Goal: Use online tool/utility: Utilize a website feature to perform a specific function

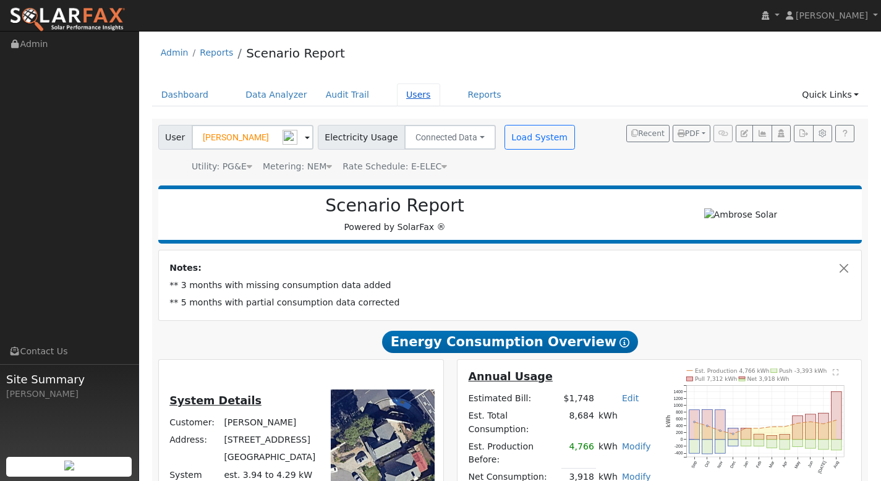
click at [418, 93] on link "Users" at bounding box center [418, 94] width 43 height 23
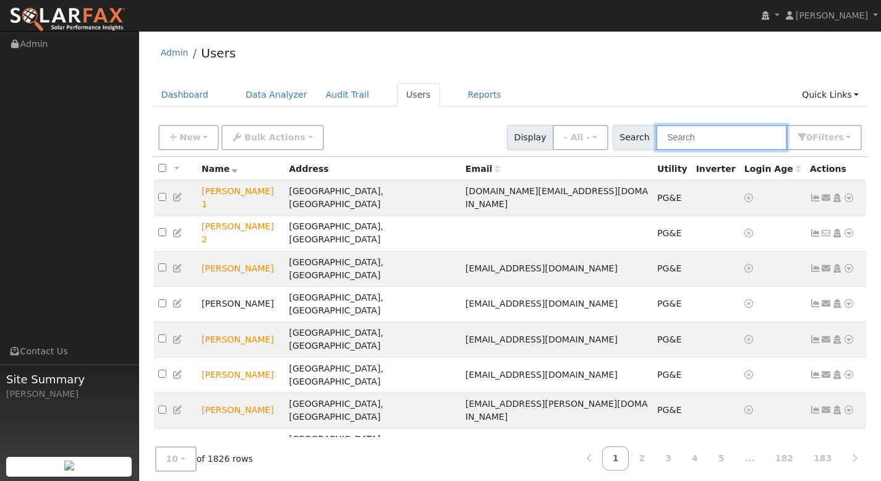
click at [684, 142] on input "text" at bounding box center [721, 137] width 131 height 25
paste input "Eduardo Barajas"
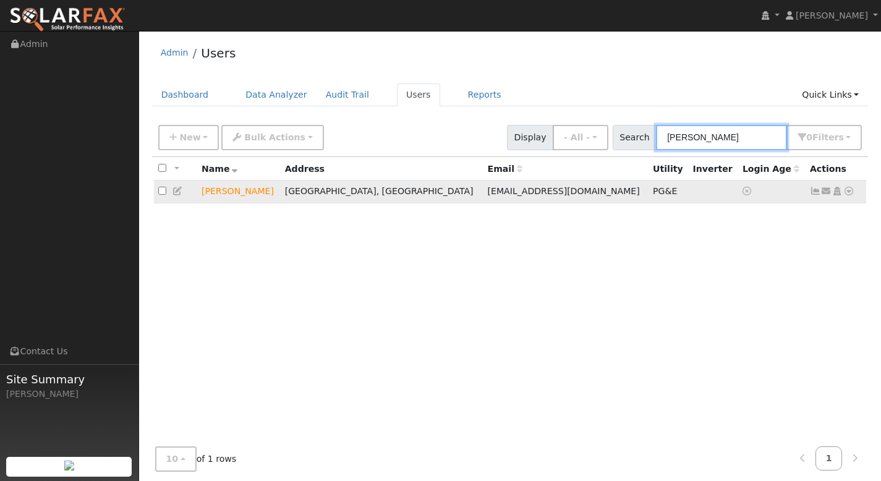
type input "Eduardo Barajas"
click at [848, 194] on icon at bounding box center [848, 191] width 11 height 9
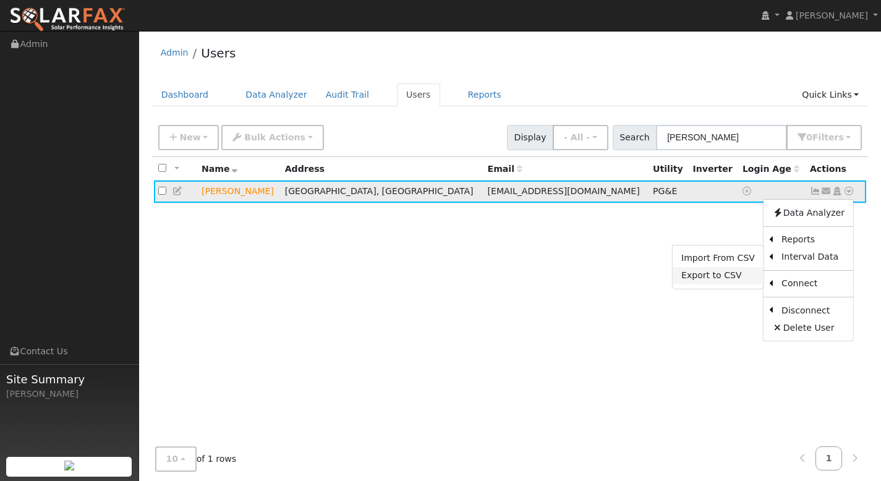
click at [753, 274] on link "Export to CSV" at bounding box center [717, 275] width 91 height 17
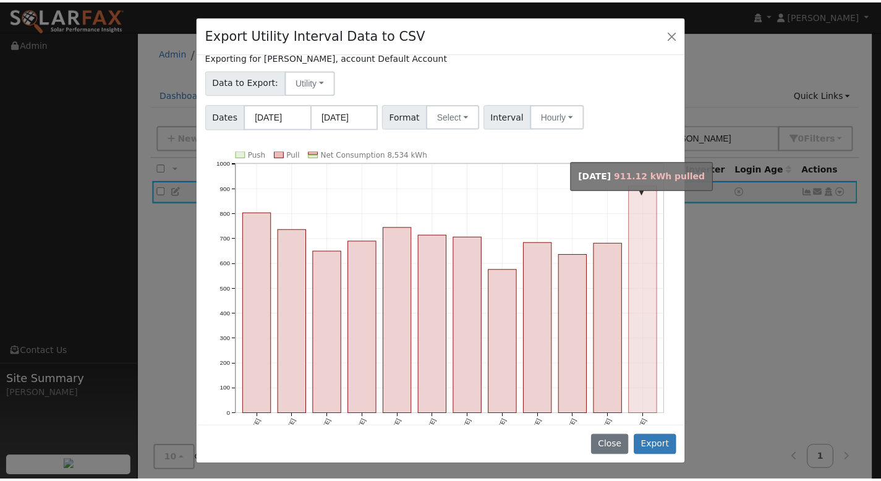
scroll to position [38, 0]
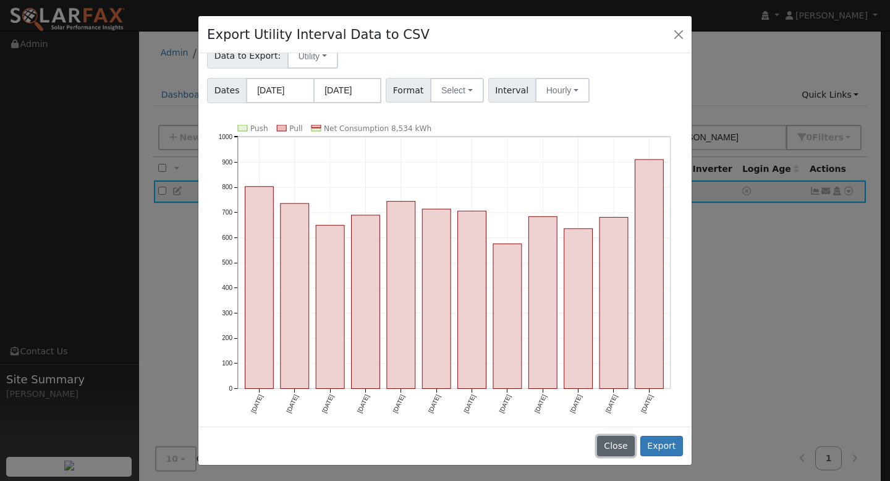
click at [621, 439] on button "Close" at bounding box center [616, 446] width 38 height 21
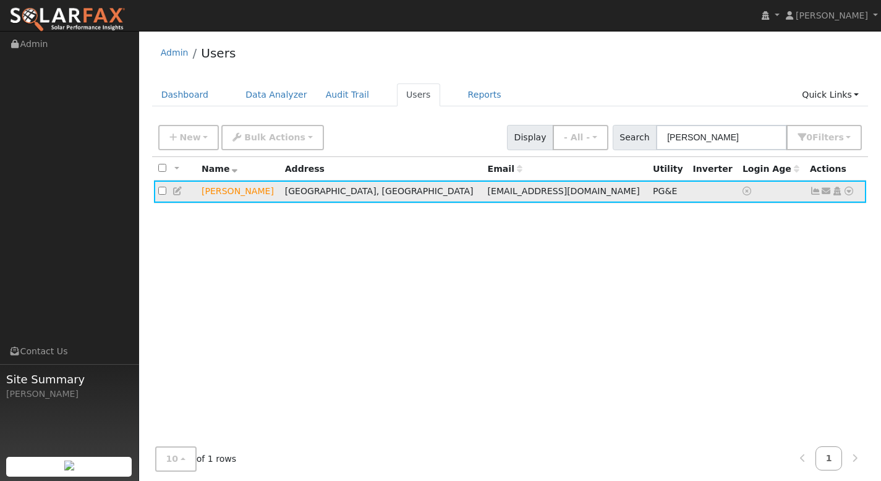
click at [850, 195] on icon at bounding box center [848, 191] width 11 height 9
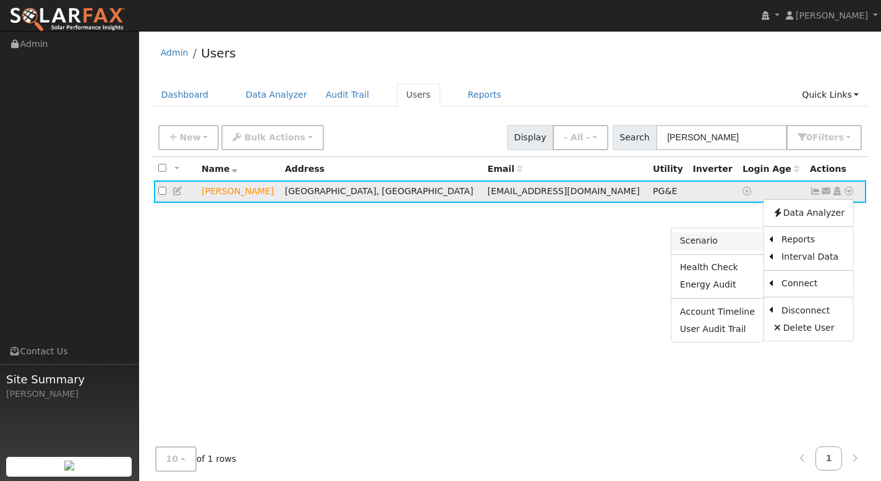
click at [715, 242] on link "Scenario" at bounding box center [717, 240] width 92 height 17
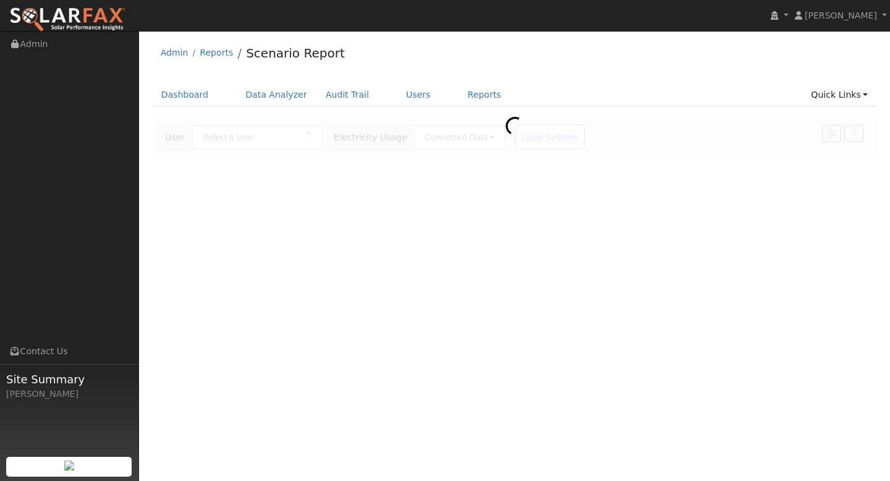
type input "Eduardo Barajas"
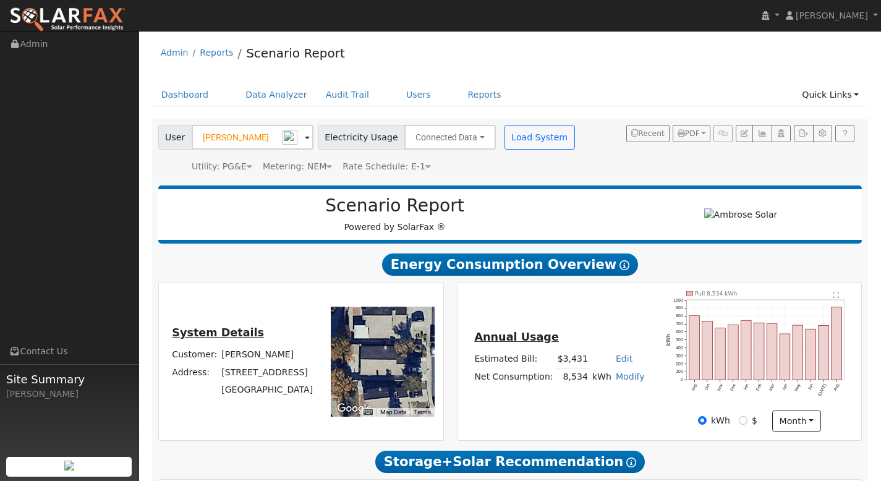
type input "0"
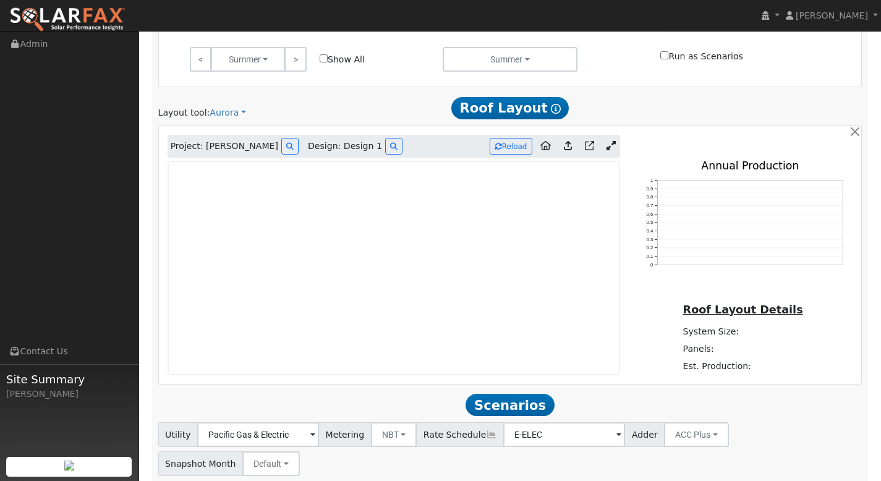
scroll to position [553, 0]
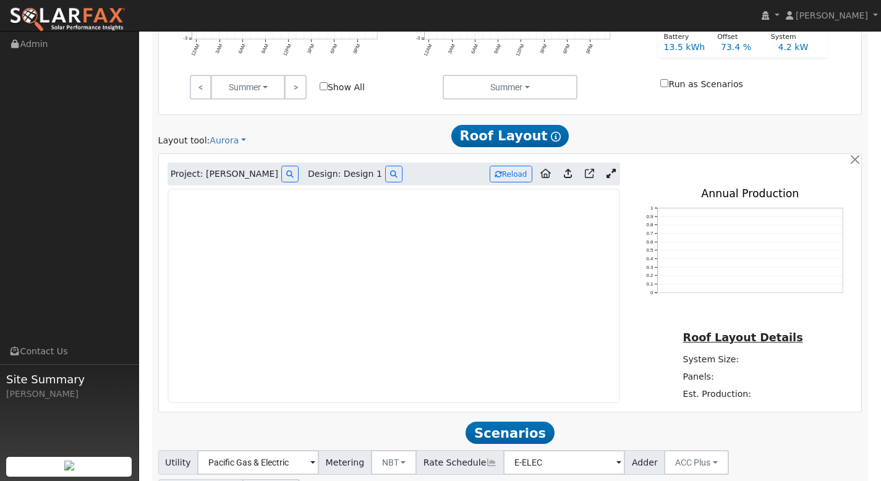
click at [611, 173] on icon at bounding box center [610, 173] width 9 height 9
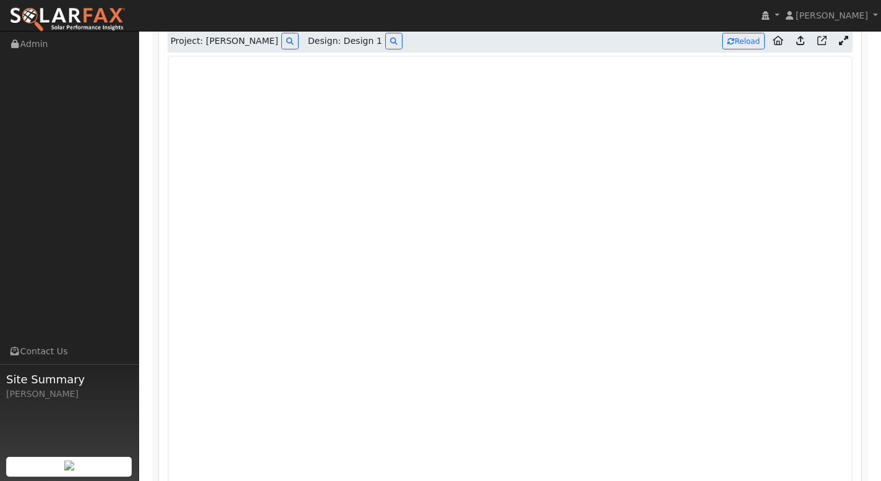
scroll to position [597, 0]
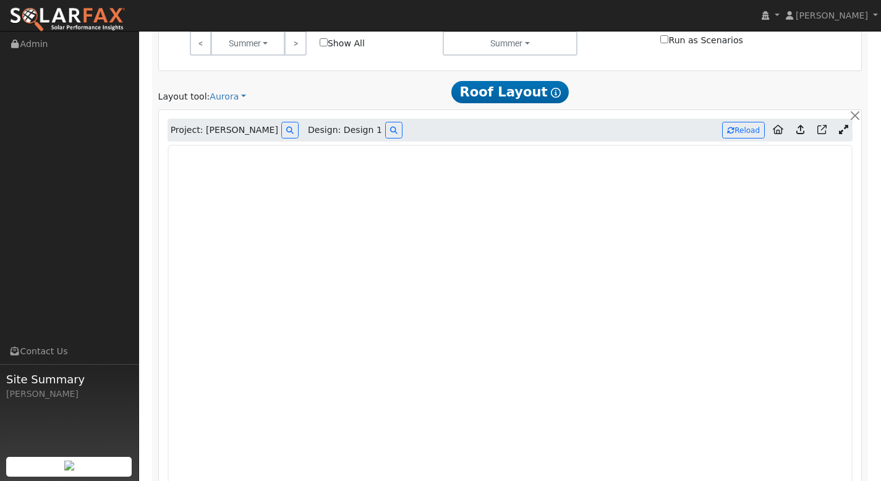
click at [801, 132] on icon at bounding box center [800, 129] width 8 height 9
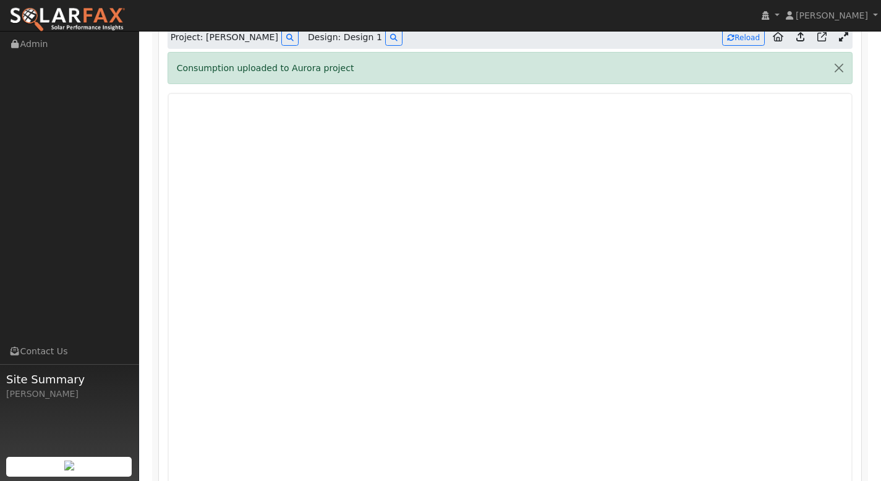
scroll to position [666, 0]
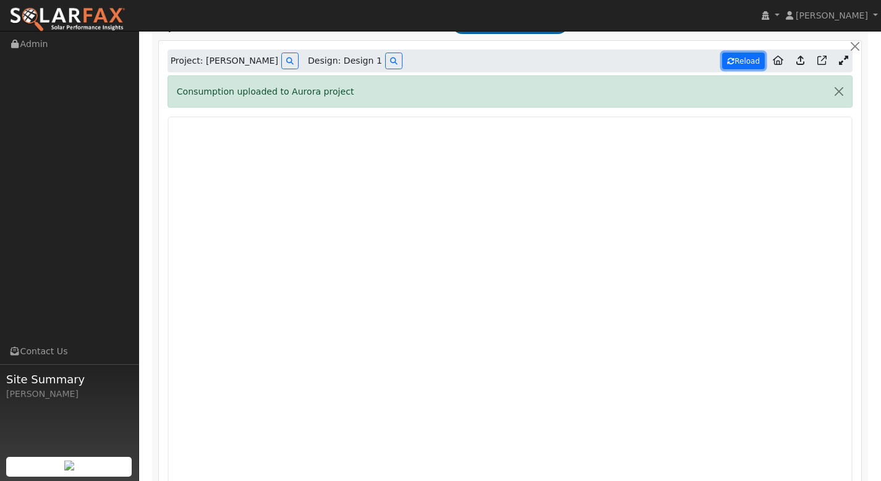
click at [746, 62] on button "Reload" at bounding box center [743, 61] width 43 height 17
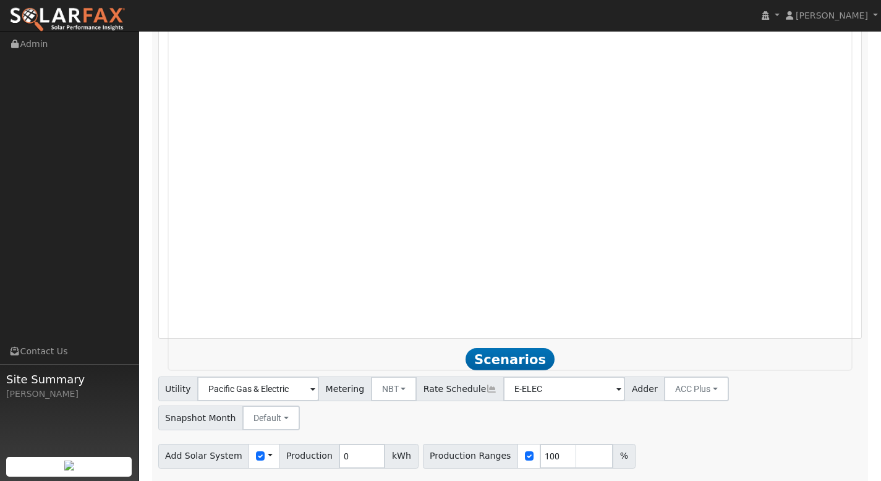
scroll to position [892, 0]
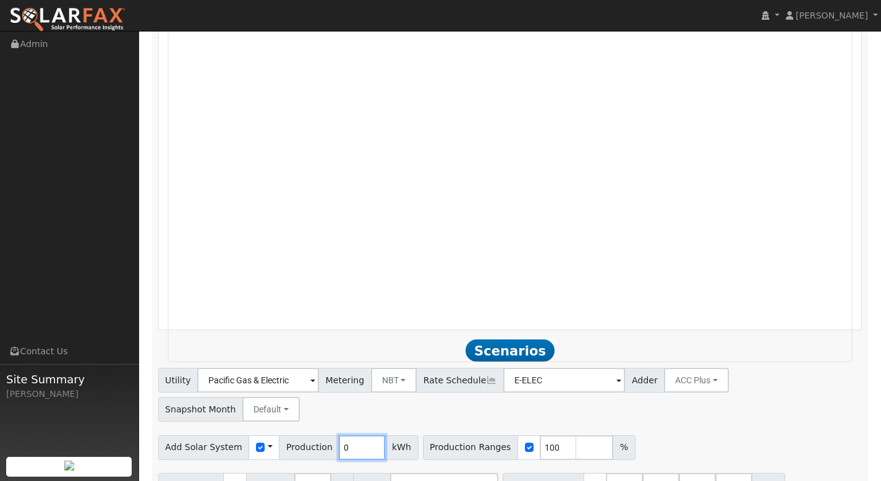
click at [344, 435] on input "0" at bounding box center [362, 447] width 46 height 25
type input "12672"
click at [576, 435] on input "number" at bounding box center [594, 447] width 37 height 25
click at [544, 435] on input "100" at bounding box center [557, 447] width 37 height 25
type input "120"
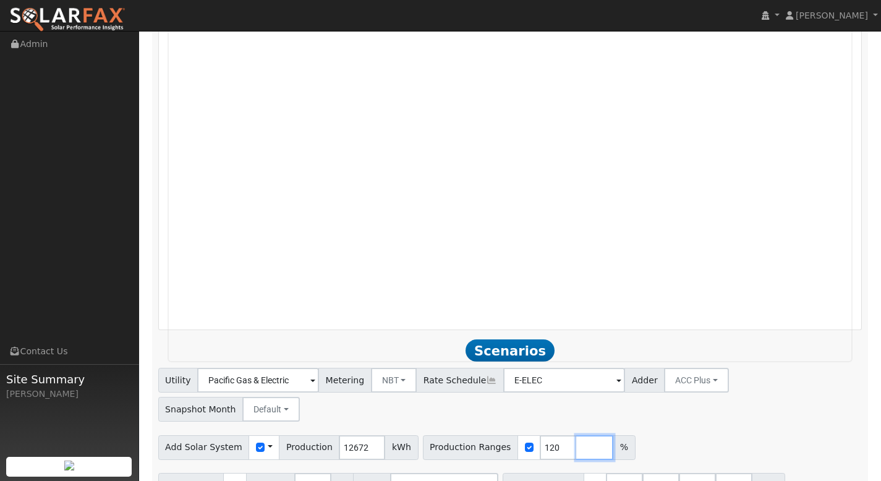
click at [576, 435] on input "number" at bounding box center [594, 447] width 37 height 25
type input "140"
click at [613, 435] on input "number" at bounding box center [630, 447] width 37 height 25
type input "160"
click at [649, 435] on input "number" at bounding box center [667, 447] width 37 height 25
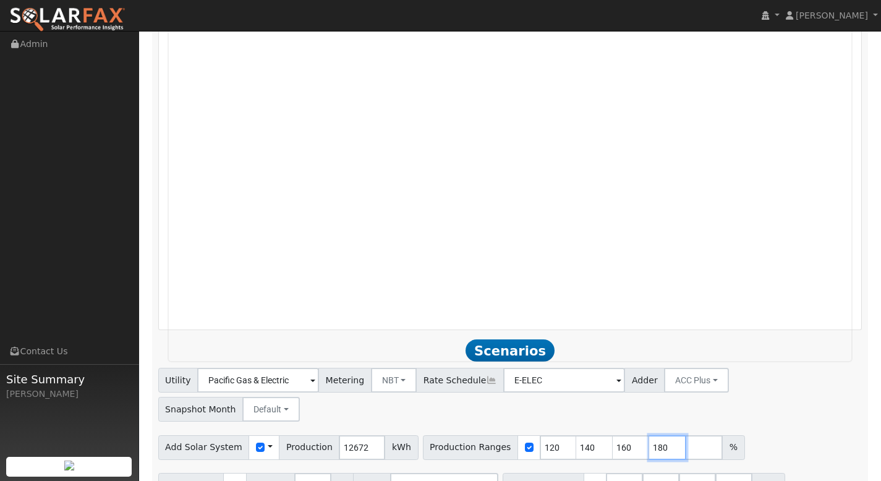
type input "180"
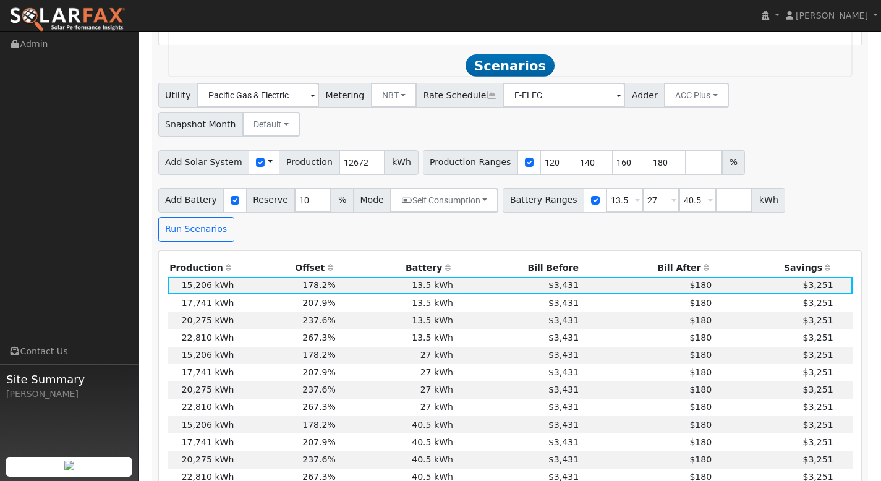
scroll to position [1194, 0]
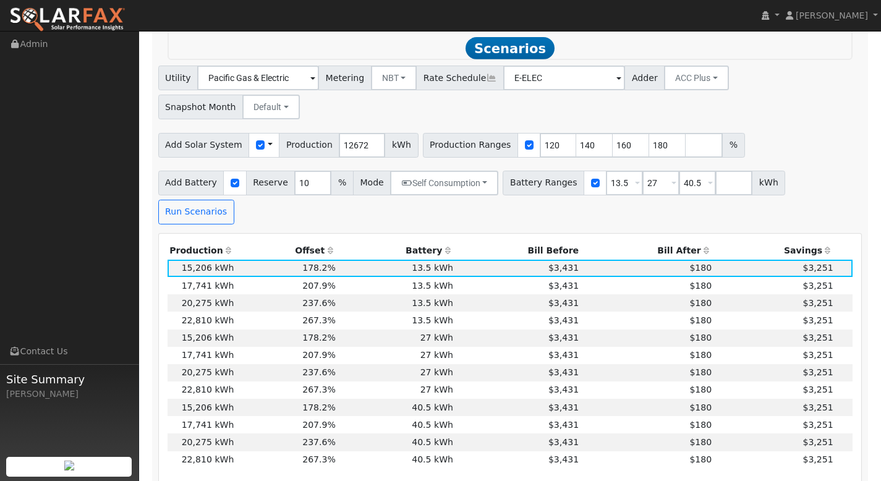
click at [677, 242] on th "Bill After" at bounding box center [647, 250] width 133 height 17
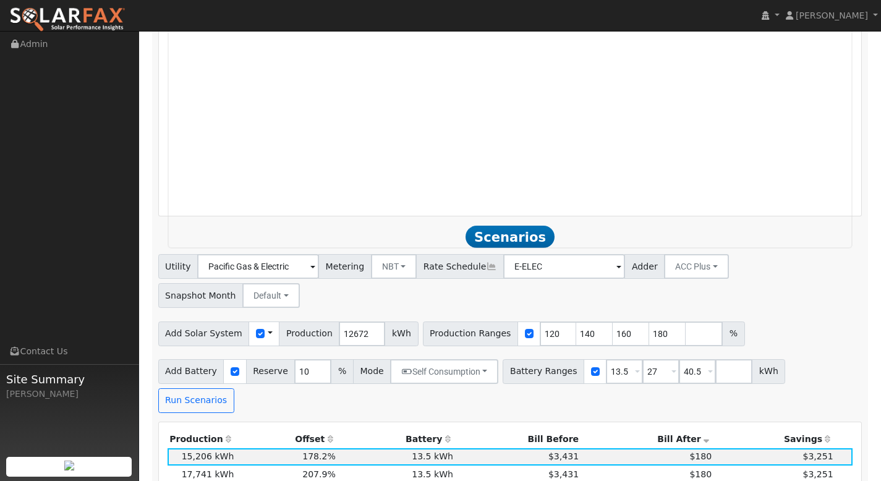
scroll to position [1007, 0]
click at [360, 320] on input "12672" at bounding box center [362, 332] width 46 height 25
type input "1"
type input "8533"
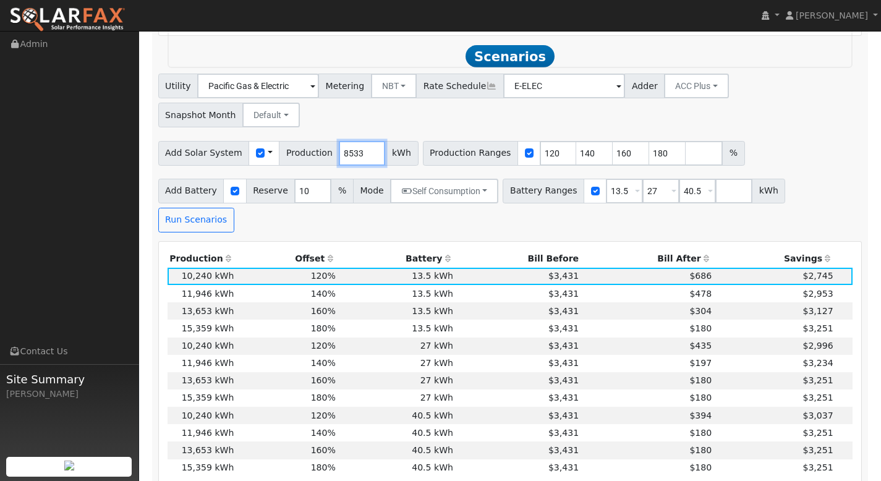
scroll to position [1194, 0]
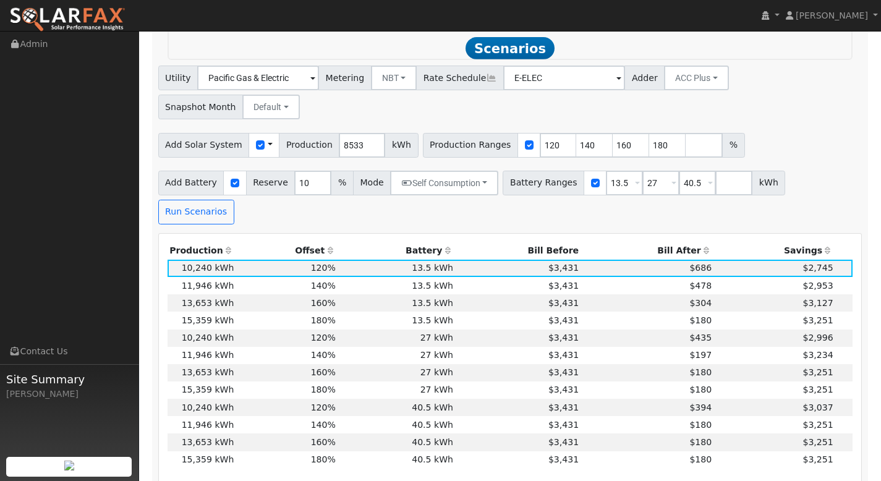
click at [687, 242] on th "Bill After" at bounding box center [647, 250] width 133 height 17
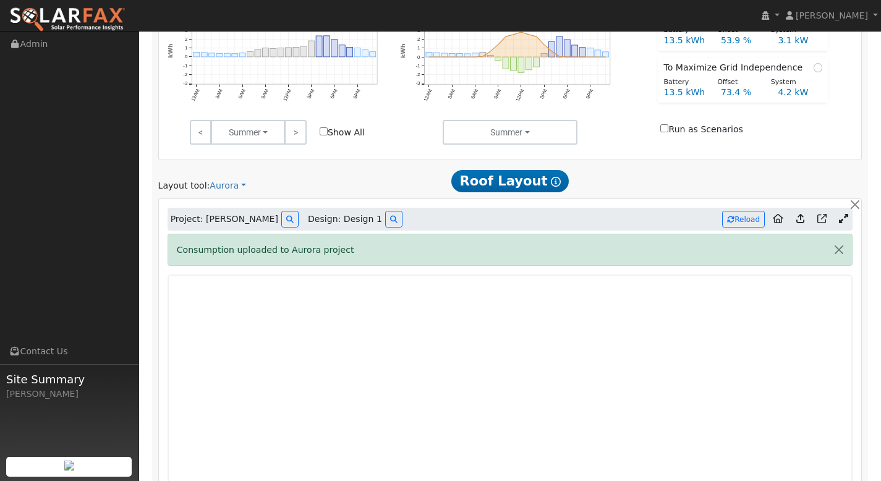
scroll to position [511, 0]
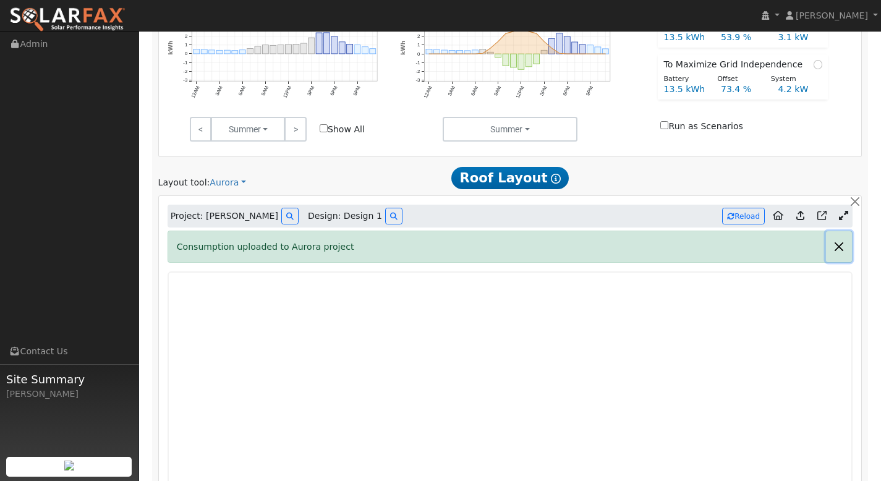
click at [836, 247] on button "button" at bounding box center [839, 246] width 26 height 30
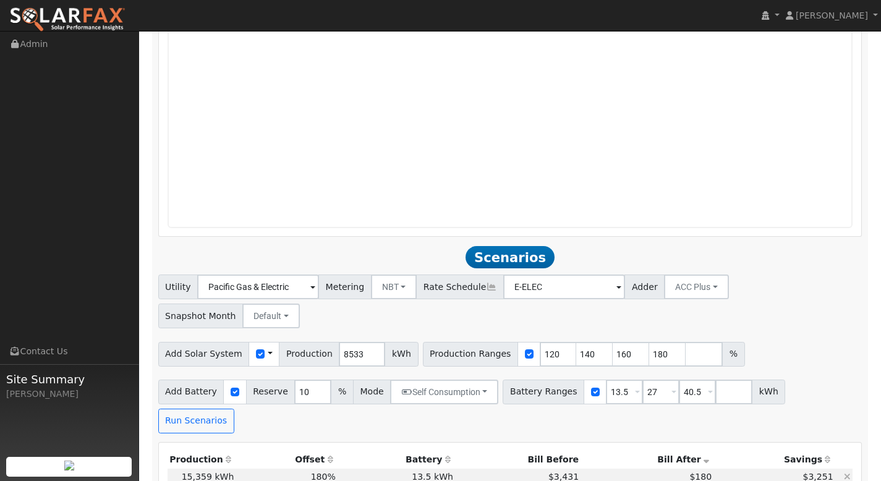
scroll to position [1186, 0]
